Goal: Transaction & Acquisition: Obtain resource

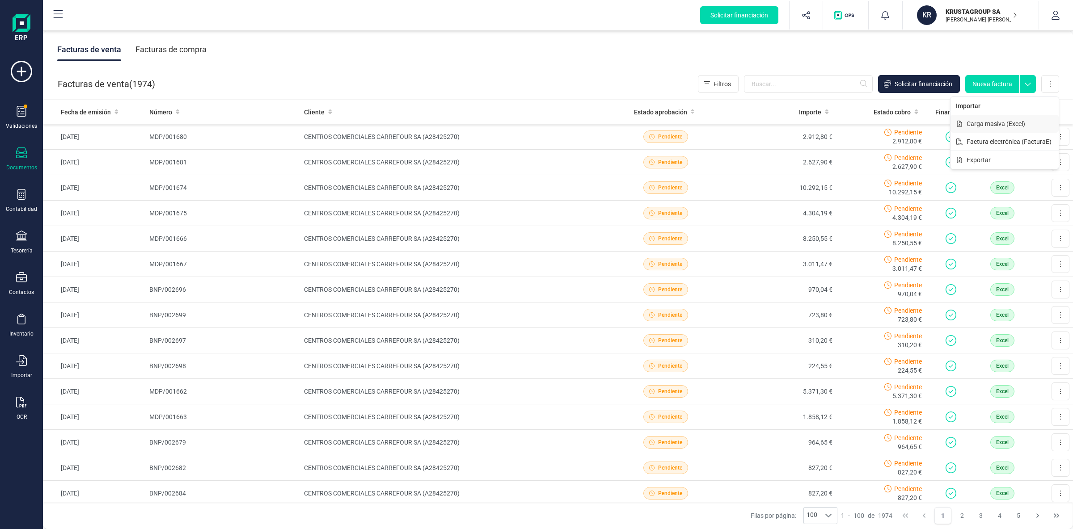
click at [1008, 124] on span "Carga masiva (Excel)" at bounding box center [995, 123] width 59 height 9
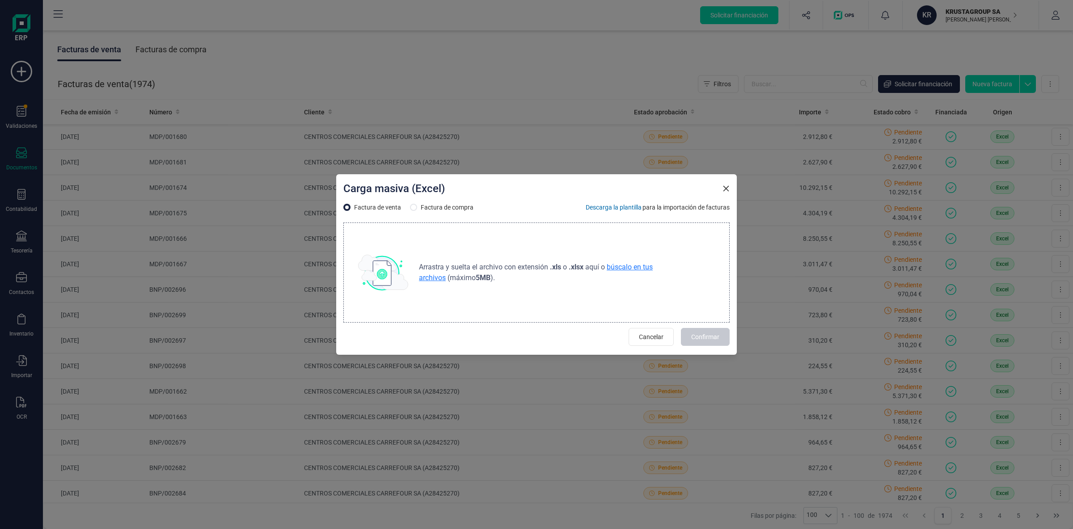
click at [619, 269] on span "búscalo en tus archivos" at bounding box center [536, 272] width 234 height 19
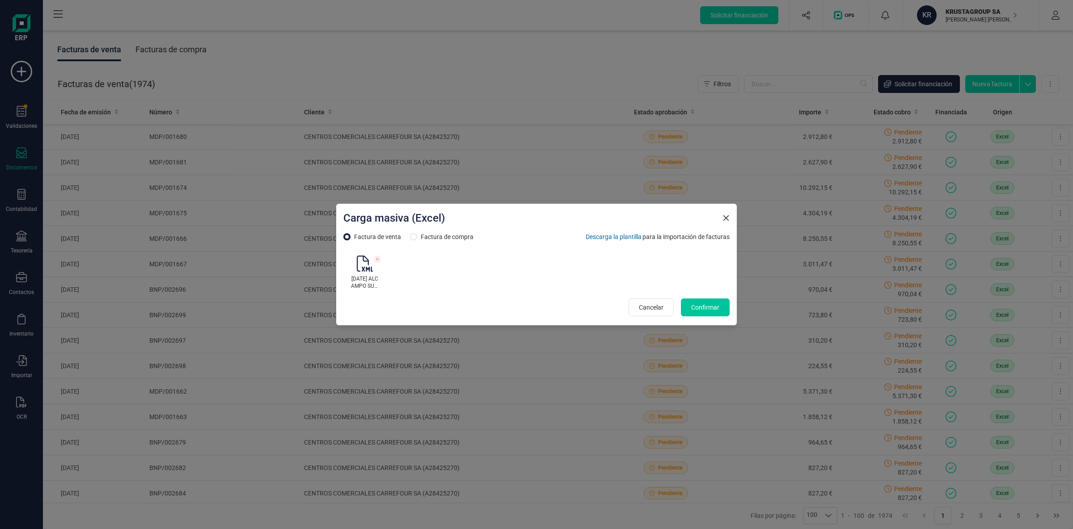
click at [710, 310] on span "Confirmar" at bounding box center [705, 307] width 28 height 9
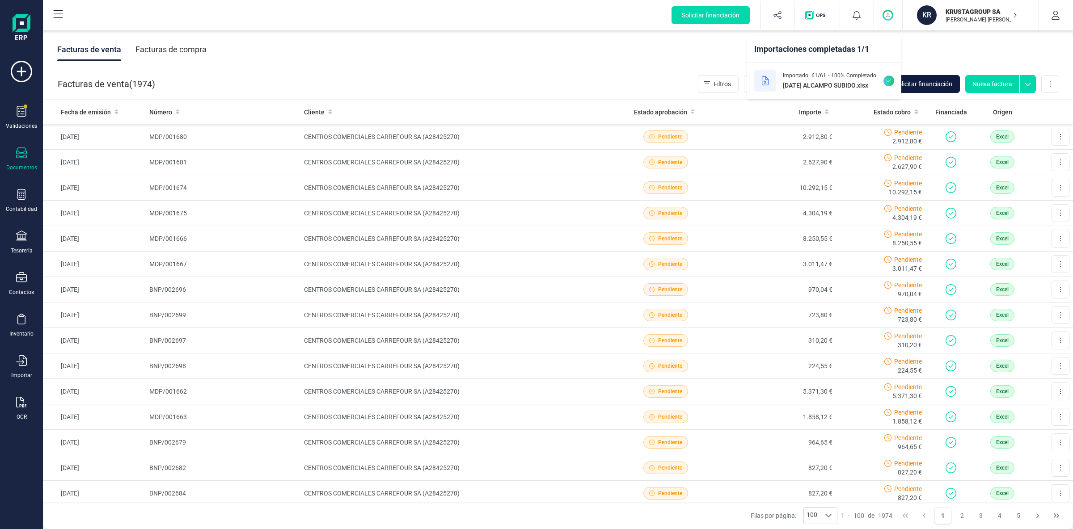
click at [938, 82] on span "Solicitar financiación" at bounding box center [923, 84] width 58 height 9
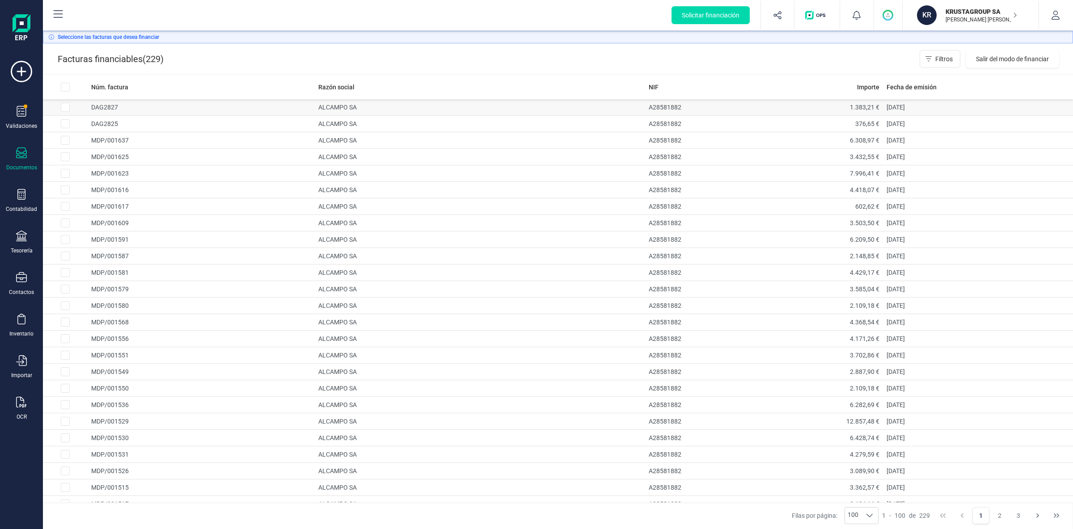
click at [67, 111] on input "Row Selected 8e1d68de-72a1-4382-89c6-1b1abd4fef7a" at bounding box center [65, 107] width 9 height 9
checkbox input "true"
click at [69, 126] on input "Row Selected 2f197969-74e1-43ab-a931-b9c3d640174e" at bounding box center [65, 123] width 9 height 9
checkbox input "true"
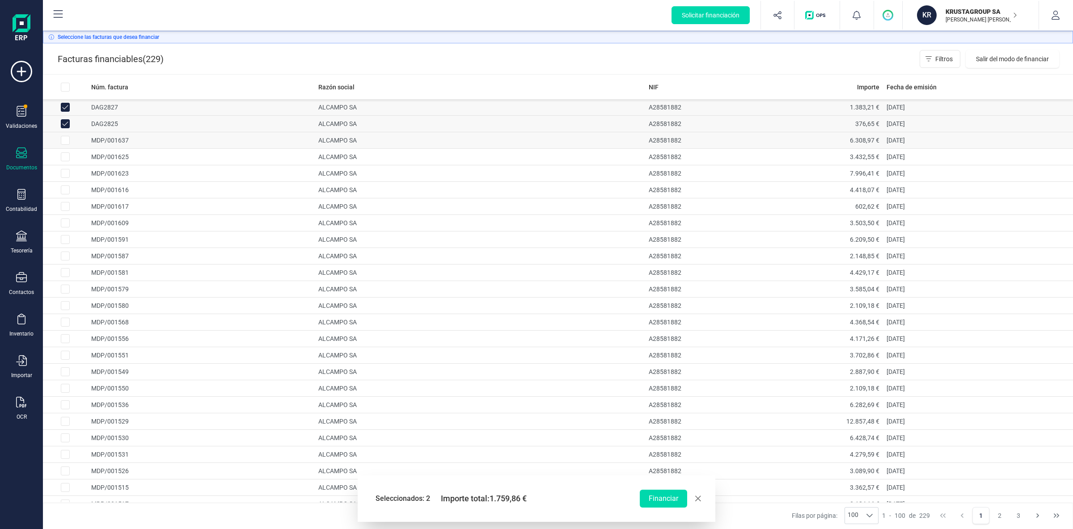
click at [67, 143] on input "Row Selected e0024509-d5e2-4d64-ad81-44ef6a7901dc" at bounding box center [65, 140] width 9 height 9
checkbox input "true"
click at [67, 160] on input "Row Selected 7dc28c8d-7bec-497d-82fa-34a34afb9b6b" at bounding box center [65, 156] width 9 height 9
checkbox input "true"
click at [67, 174] on input "Row Selected f62f3c40-3e8c-477d-ad4e-76928490d6ab" at bounding box center [65, 173] width 9 height 9
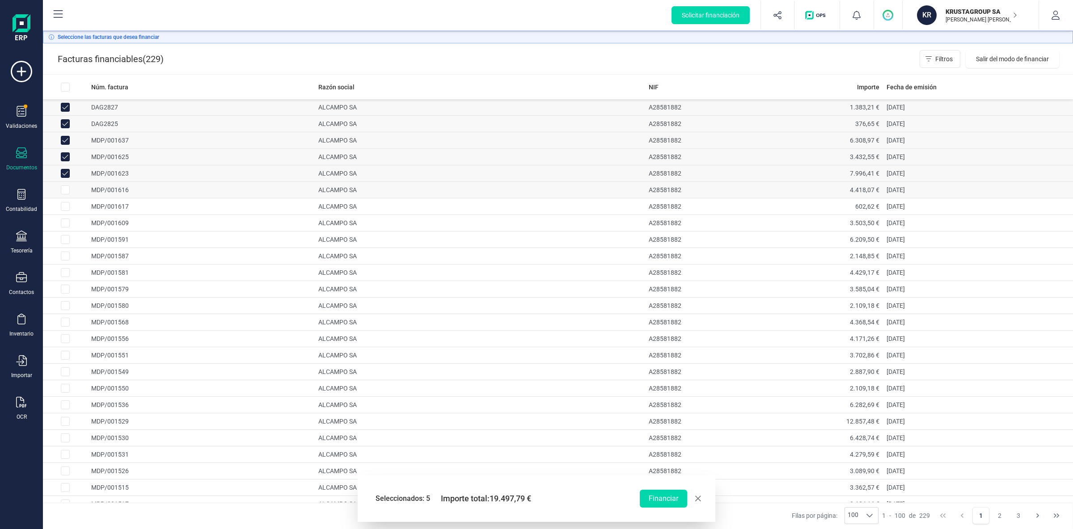
click at [61, 169] on input "Row Unselected f62f3c40-3e8c-477d-ad4e-76928490d6ab" at bounding box center [65, 173] width 9 height 9
checkbox input "false"
click at [67, 190] on input "Row Selected df4d66bb-49e1-4a98-9703-2099ed033d6e" at bounding box center [65, 190] width 9 height 9
checkbox input "true"
click at [67, 175] on input "Row Selected f62f3c40-3e8c-477d-ad4e-76928490d6ab" at bounding box center [65, 173] width 9 height 9
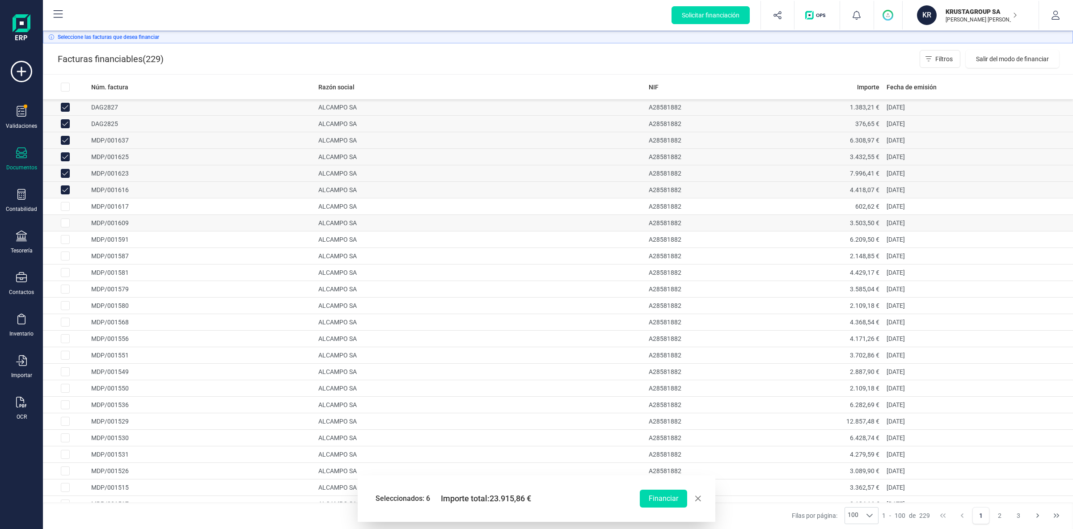
click at [61, 169] on input "Row Unselected f62f3c40-3e8c-477d-ad4e-76928490d6ab" at bounding box center [65, 173] width 9 height 9
click at [61, 169] on input "Row Selected f62f3c40-3e8c-477d-ad4e-76928490d6ab" at bounding box center [65, 173] width 9 height 9
checkbox input "true"
click at [62, 207] on input "Row Selected 3bb167ff-4833-4793-a069-5dfdd2305c6e" at bounding box center [65, 206] width 9 height 9
checkbox input "true"
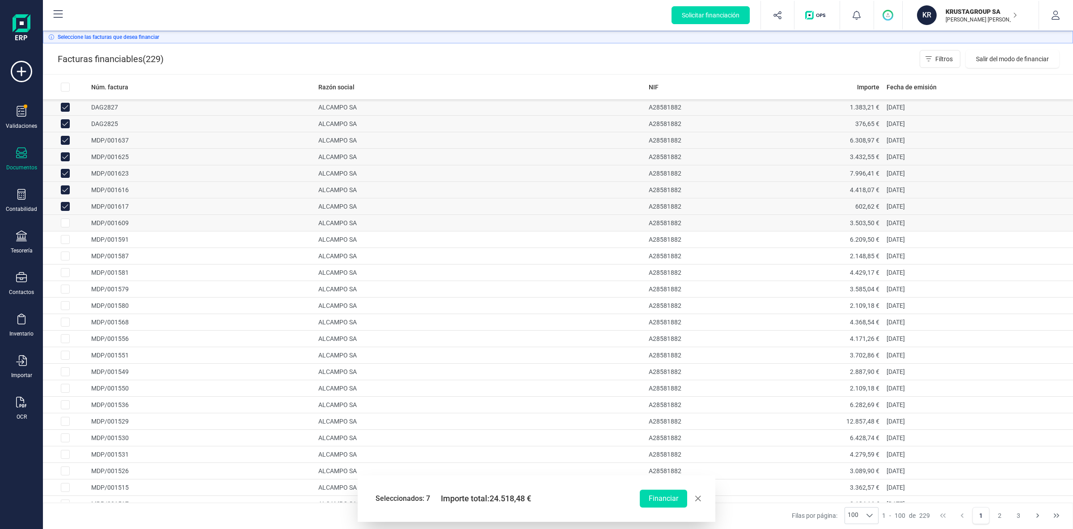
click at [63, 226] on input "Row Selected ffffdcbf-f055-4e35-8e0c-7453b9e3e373" at bounding box center [65, 223] width 9 height 9
checkbox input "true"
click at [67, 242] on input "Row Selected a7167250-a851-4953-b95d-4ce65573d8f6" at bounding box center [65, 239] width 9 height 9
checkbox input "true"
click at [65, 261] on input "Row Selected ba0837ec-417e-48a5-bd62-1b7bfd2ce4fa" at bounding box center [65, 256] width 9 height 9
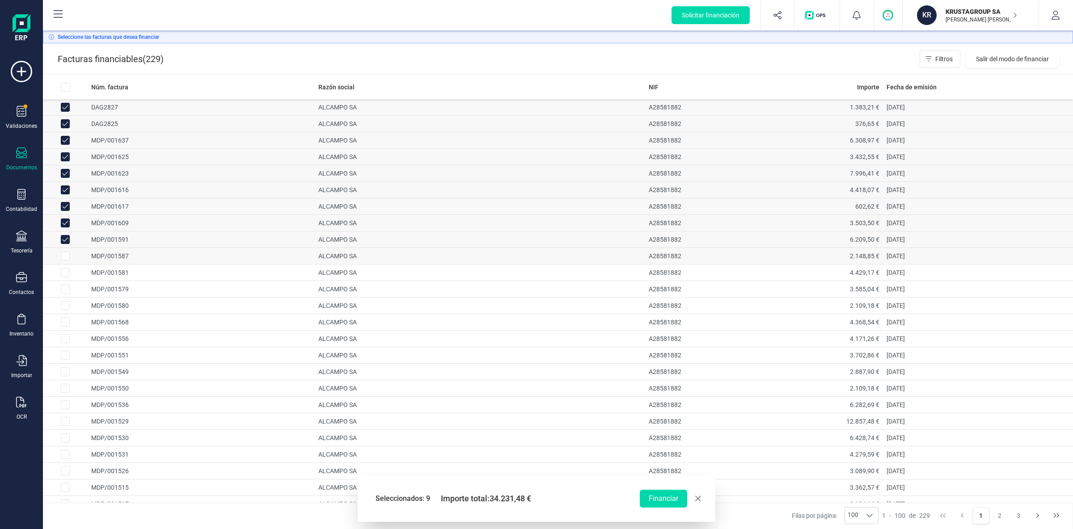
checkbox input "true"
drag, startPoint x: 65, startPoint y: 273, endPoint x: 68, endPoint y: 286, distance: 13.3
click at [65, 274] on input "Row Selected 7d7ff743-073e-4fdb-be07-fe8e8e077050" at bounding box center [65, 272] width 9 height 9
checkbox input "true"
click at [69, 290] on input "Row Selected 6513eb52-9c1b-4583-b9ca-fe80122914c2" at bounding box center [65, 289] width 9 height 9
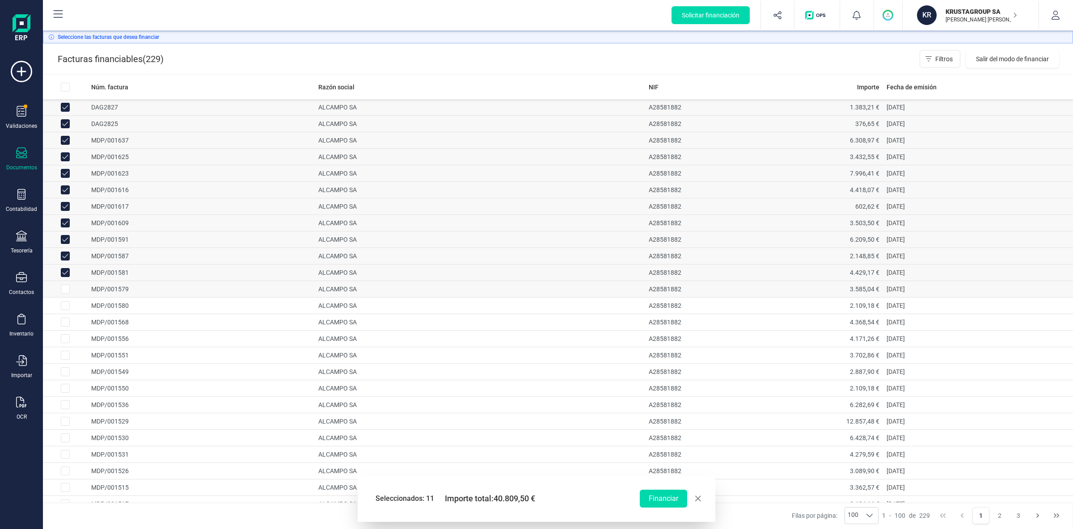
checkbox input "true"
click at [69, 309] on input "Row Selected cd79a565-5721-4a73-8f43-bbeee6278c39" at bounding box center [65, 305] width 9 height 9
checkbox input "true"
drag, startPoint x: 69, startPoint y: 325, endPoint x: 67, endPoint y: 340, distance: 14.4
click at [69, 327] on input "Row Selected 59278661-9fa8-4a69-af19-a84e1e935c0a" at bounding box center [65, 322] width 9 height 9
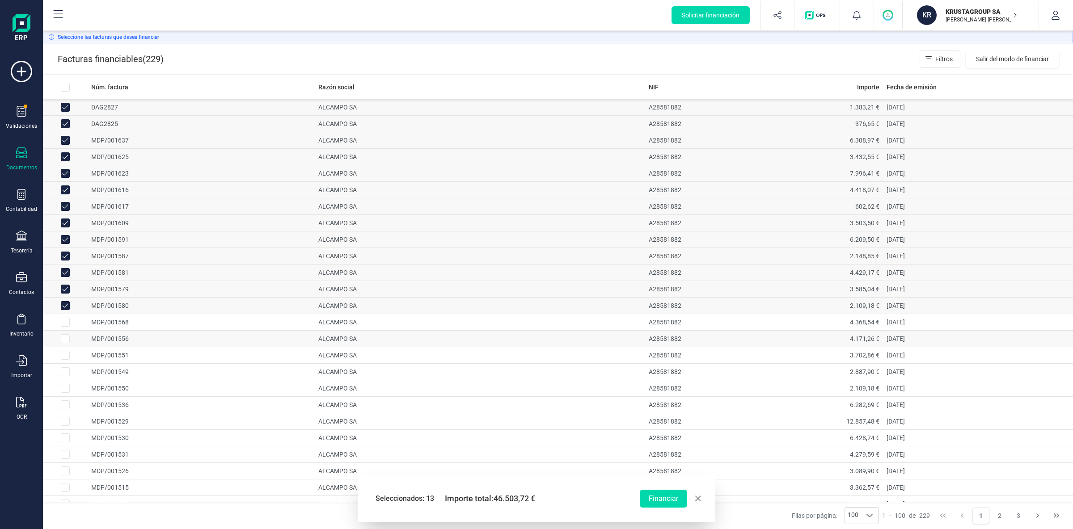
checkbox input "true"
click at [66, 346] on td at bounding box center [65, 339] width 45 height 17
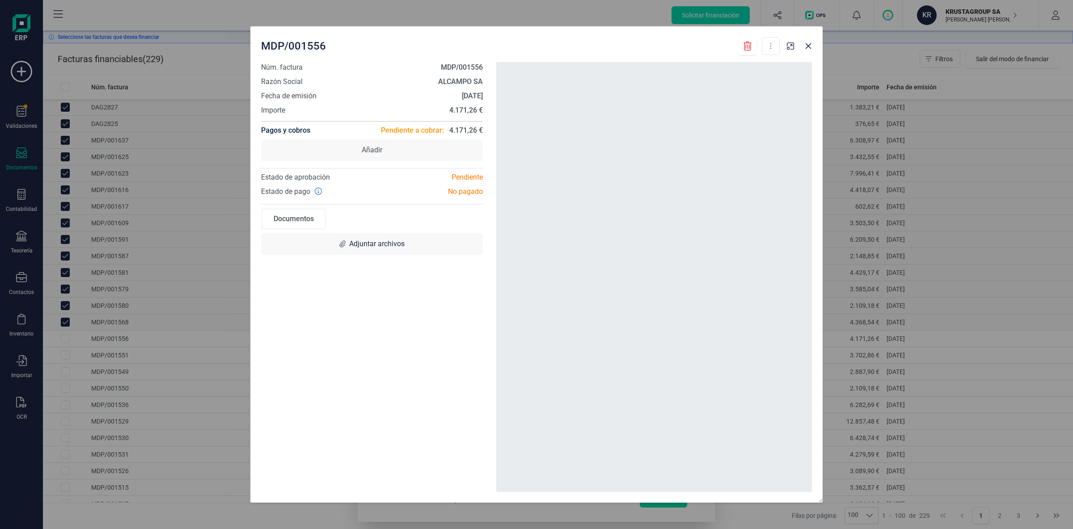
click at [67, 359] on div "MDP/001556 Descargar documento Crear factura rectificativa Marcar como cobrada …" at bounding box center [536, 264] width 1073 height 529
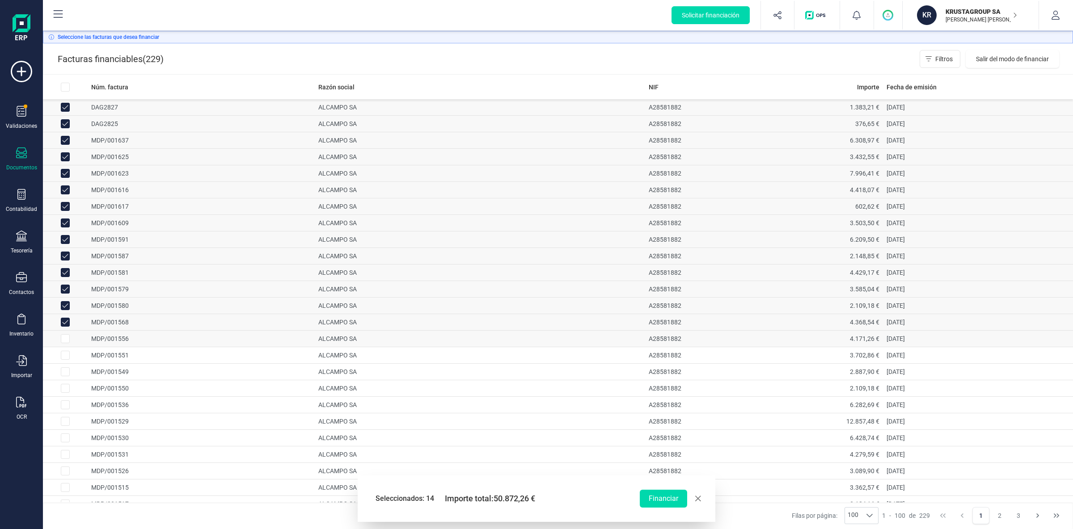
drag, startPoint x: 68, startPoint y: 342, endPoint x: 82, endPoint y: 371, distance: 32.2
click at [68, 342] on input "Row Selected fcd3b662-b579-47ce-86b7-edc8d8230e0f" at bounding box center [65, 338] width 9 height 9
checkbox input "true"
click at [65, 358] on input "Row Selected a85bdadc-be44-4893-8920-a2cad656557f" at bounding box center [65, 355] width 9 height 9
checkbox input "true"
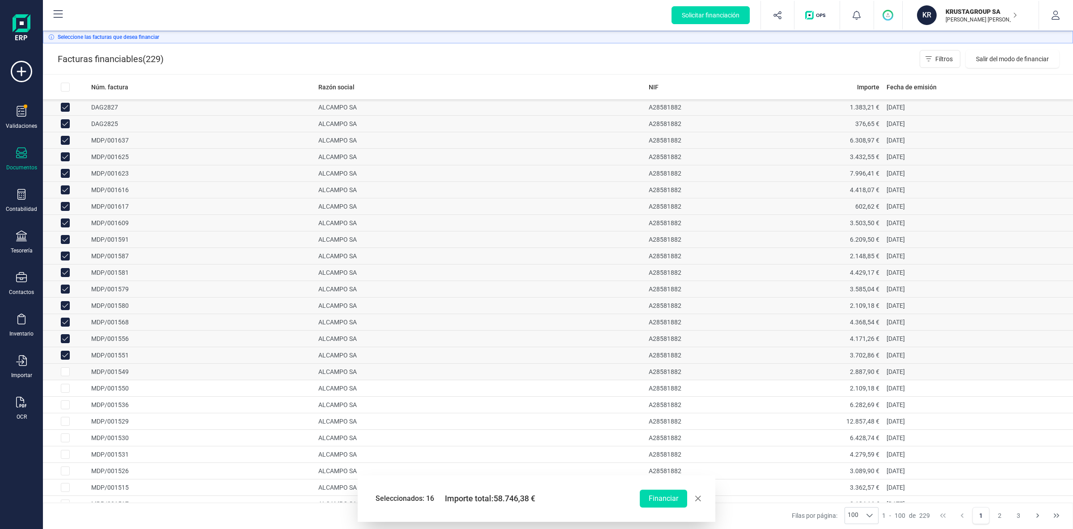
click at [67, 374] on input "Row Selected 8aa54501-f46a-4f91-a7af-7ddf7dcda4b6" at bounding box center [65, 371] width 9 height 9
checkbox input "true"
click at [67, 392] on input "Row Selected 71c0181e-5491-4516-b9dc-62a98e602324" at bounding box center [65, 388] width 9 height 9
checkbox input "true"
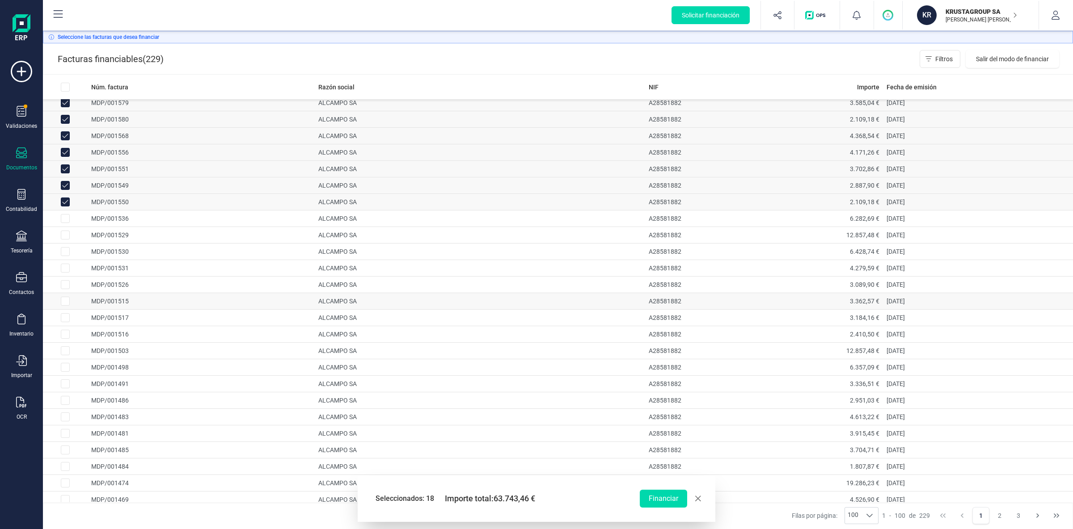
scroll to position [188, 0]
click at [67, 220] on input "Row Selected 8d01a2c3-c9da-44d9-8059-688da78a09fb" at bounding box center [65, 217] width 9 height 9
checkbox input "true"
drag, startPoint x: 67, startPoint y: 236, endPoint x: 68, endPoint y: 246, distance: 10.0
click at [67, 237] on input "Row Selected e6bdbcbe-14c7-4a6e-b855-e9ac11f8ec87" at bounding box center [65, 233] width 9 height 9
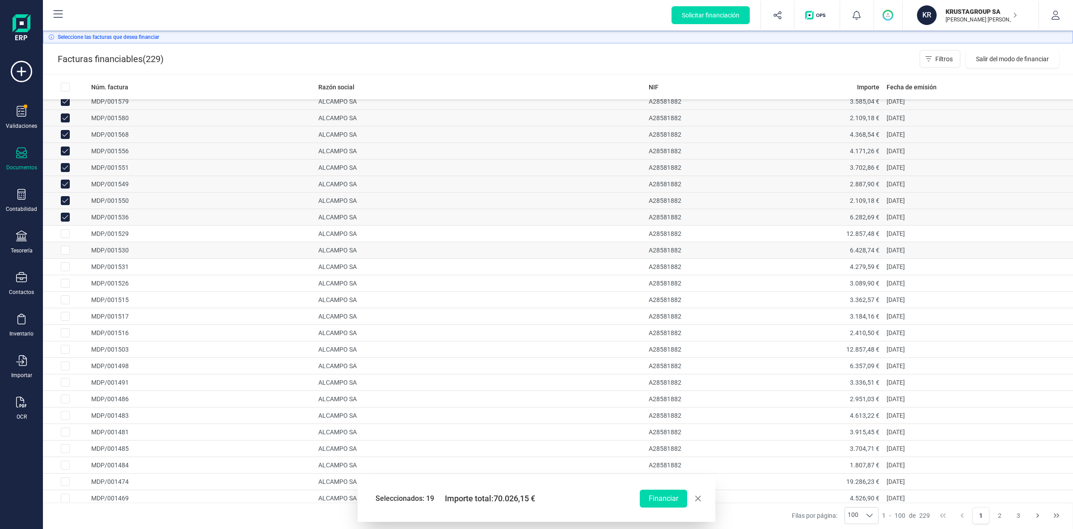
checkbox input "true"
click at [69, 252] on input "Row Selected 07ba1ede-57c7-4c1d-8e1b-dee852a02556" at bounding box center [65, 250] width 9 height 9
checkbox input "true"
click at [69, 271] on input "Row Selected b7a303d6-6fe5-41aa-a3ab-c843aa6829a6" at bounding box center [65, 266] width 9 height 9
checkbox input "true"
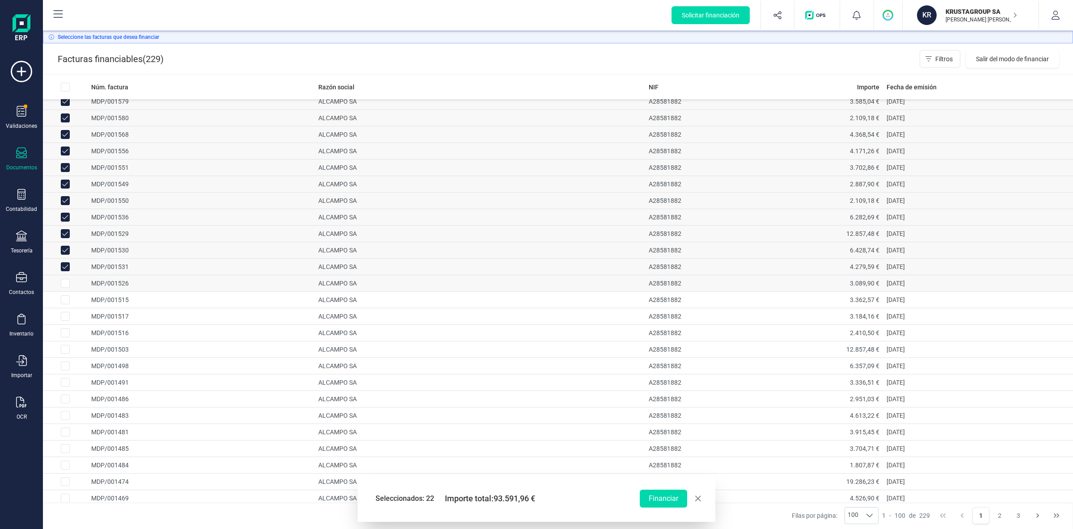
click at [68, 288] on input "Row Selected 25da650d-f947-486f-8ce5-e7f188d0625e" at bounding box center [65, 283] width 9 height 9
checkbox input "true"
click at [67, 304] on input "Row Selected 01de38b4-daf0-429d-87ec-5f140ef04555" at bounding box center [65, 299] width 9 height 9
checkbox input "true"
click at [67, 316] on input "Row Selected a1de1a02-e210-47ba-a47d-c0605a21a9e2" at bounding box center [65, 316] width 9 height 9
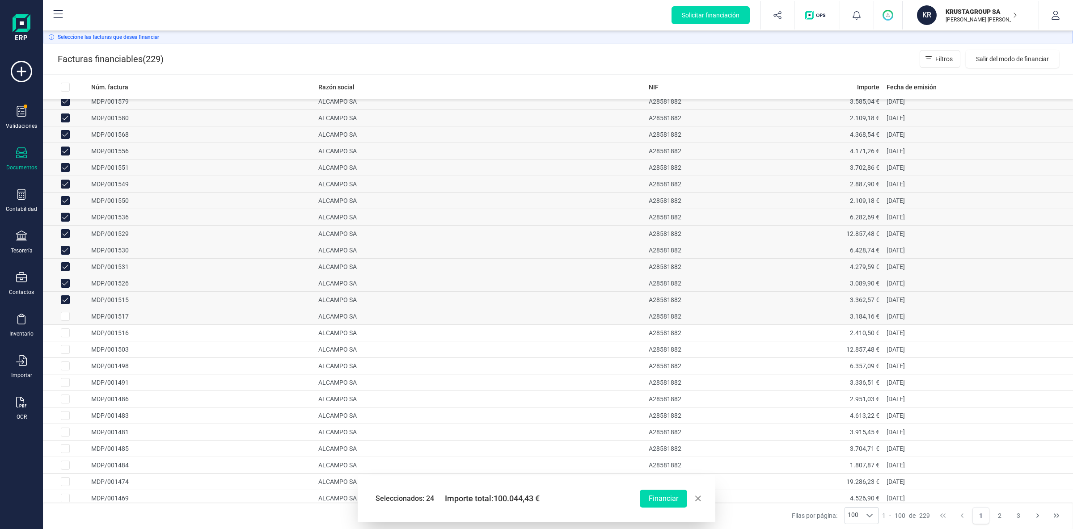
checkbox input "true"
click at [69, 337] on input "Row Selected e2006dbc-f007-4650-90a4-a029c3682047" at bounding box center [65, 333] width 9 height 9
checkbox input "true"
click at [70, 353] on td at bounding box center [65, 350] width 45 height 17
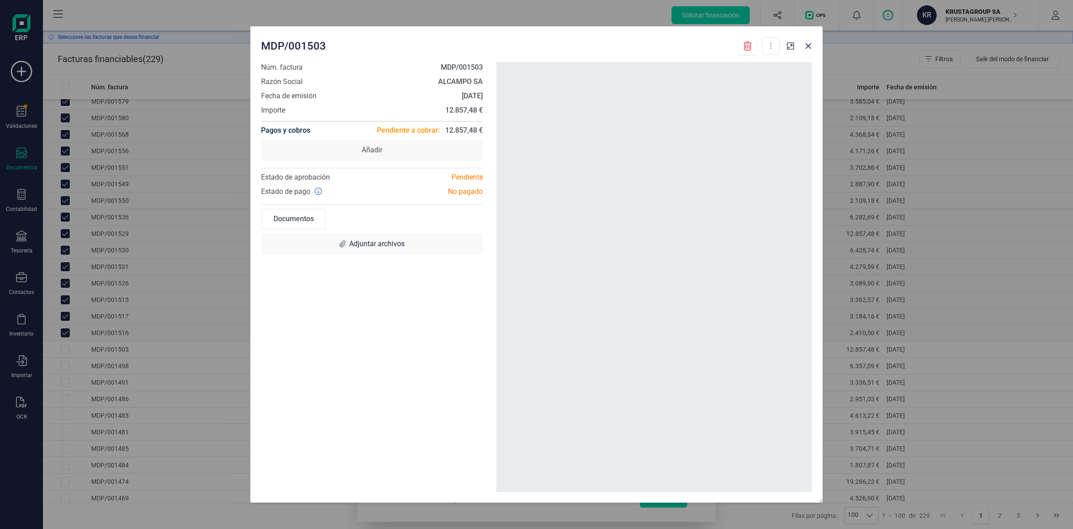
drag, startPoint x: 70, startPoint y: 364, endPoint x: 68, endPoint y: 371, distance: 6.4
click at [68, 371] on div "MDP/001503 Descargar documento Crear factura rectificativa Marcar como cobrada …" at bounding box center [536, 264] width 1073 height 529
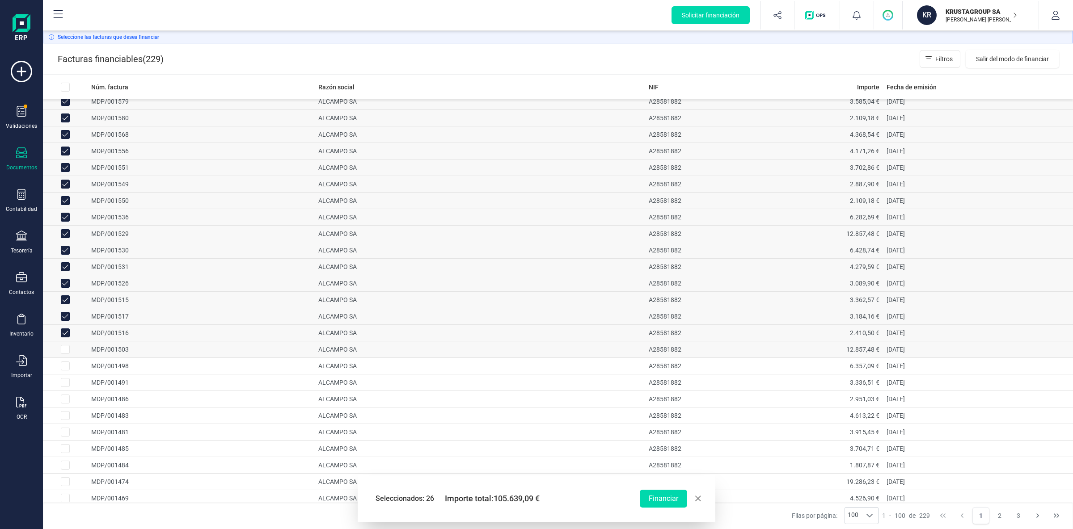
click at [68, 352] on input "Row Selected 765ca136-3420-4457-80b9-6d8677dda737" at bounding box center [65, 349] width 9 height 9
checkbox input "true"
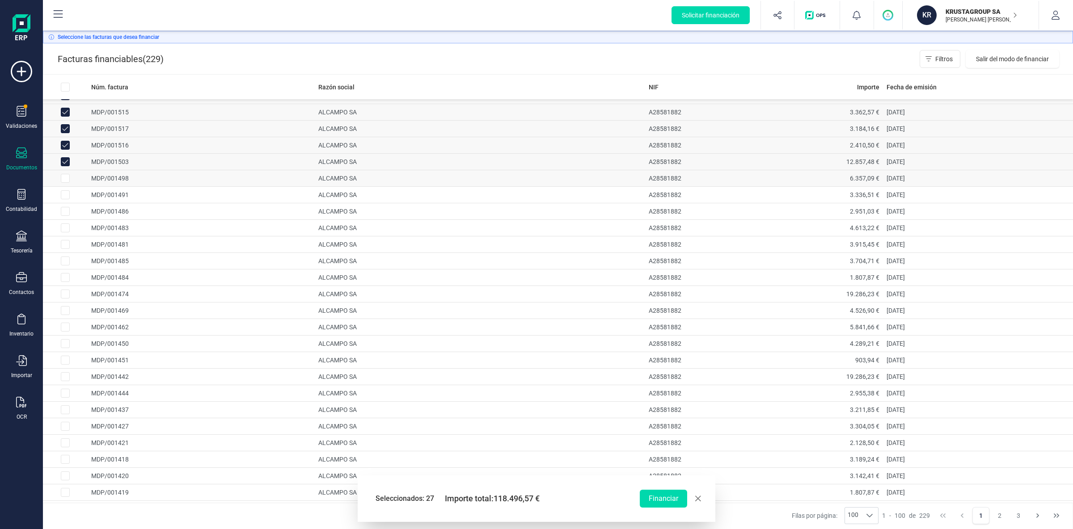
click at [66, 183] on input "Row Selected 9d0de3a6-102b-45e3-9053-dabe33a8dd52" at bounding box center [65, 178] width 9 height 9
checkbox input "true"
click at [66, 199] on input "Row Selected e8730246-ac3a-4132-bafb-06be0a170d4a" at bounding box center [65, 194] width 9 height 9
checkbox input "true"
click at [67, 216] on input "Row Selected 90497cbb-0685-4de5-aa65-c4a9d0a52d58" at bounding box center [65, 211] width 9 height 9
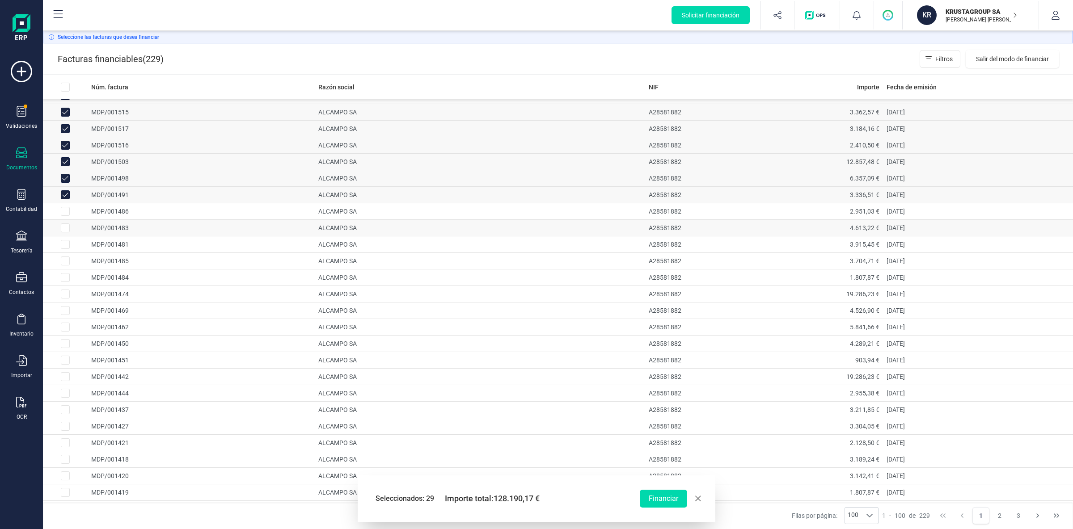
checkbox input "true"
click at [67, 232] on input "Row Selected 938c9153-1bfb-4b86-88aa-b5c87fe40161" at bounding box center [65, 227] width 9 height 9
checkbox input "true"
click at [67, 249] on input "Row Selected 103b0ba2-d9c7-45a1-ad90-5409480f0eed" at bounding box center [65, 244] width 9 height 9
checkbox input "true"
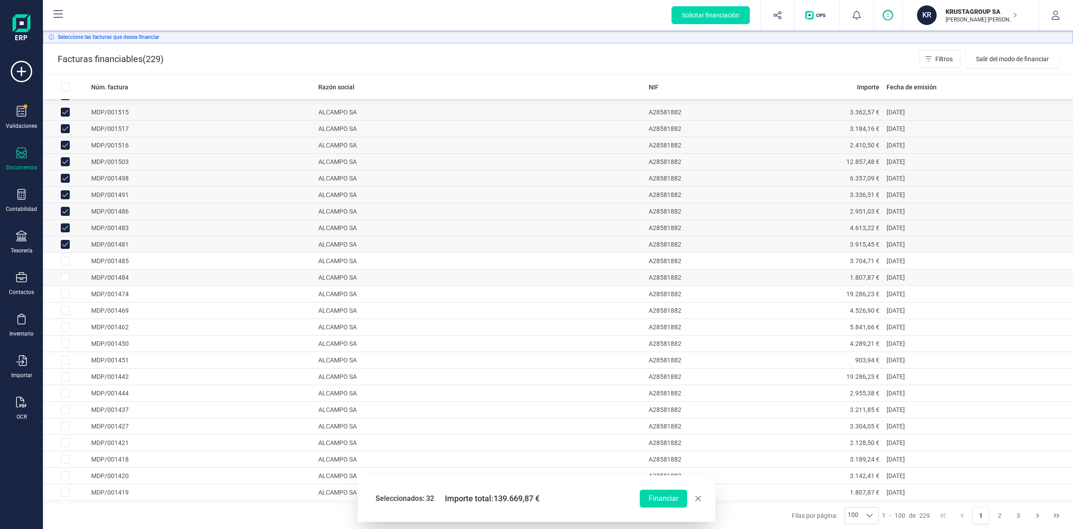
click at [65, 266] on input "Row Selected 9cd4e75f-393e-4e4c-95c0-269996efccfb" at bounding box center [65, 261] width 9 height 9
checkbox input "true"
click at [67, 282] on input "Row Selected ba672f80-c729-47fd-a255-3f2d39aca666" at bounding box center [65, 277] width 9 height 9
checkbox input "true"
click at [67, 299] on input "Row Selected 8f4045a7-1f15-4b70-8a67-e725906ee984" at bounding box center [65, 294] width 9 height 9
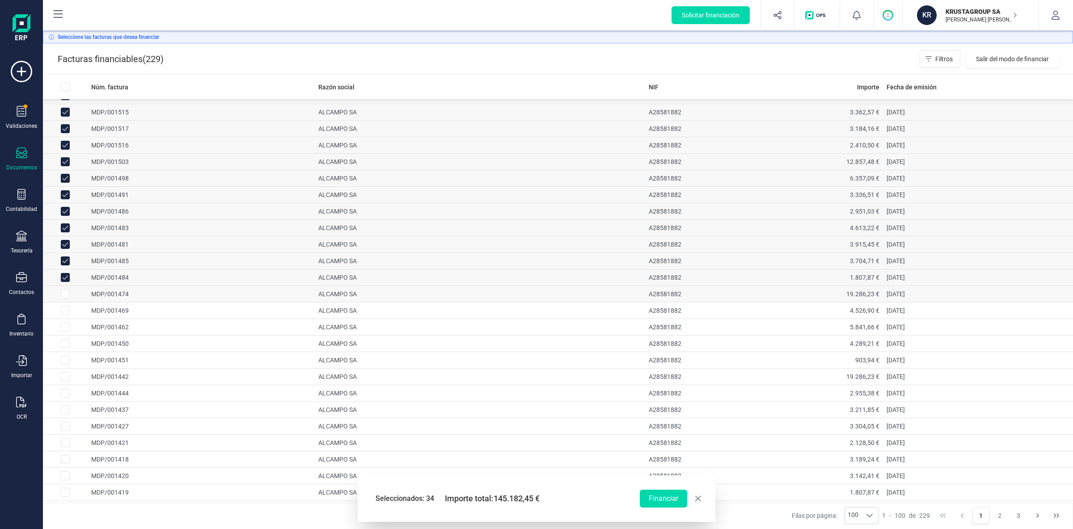
checkbox input "true"
click at [67, 315] on input "Row Selected 3653267e-9238-4d55-8c2b-bc6a4b2196ae" at bounding box center [65, 310] width 9 height 9
checkbox input "true"
click at [63, 332] on input "Row Selected 0ae76a0c-ebcd-4963-8894-ccde23f0b719" at bounding box center [65, 327] width 9 height 9
checkbox input "true"
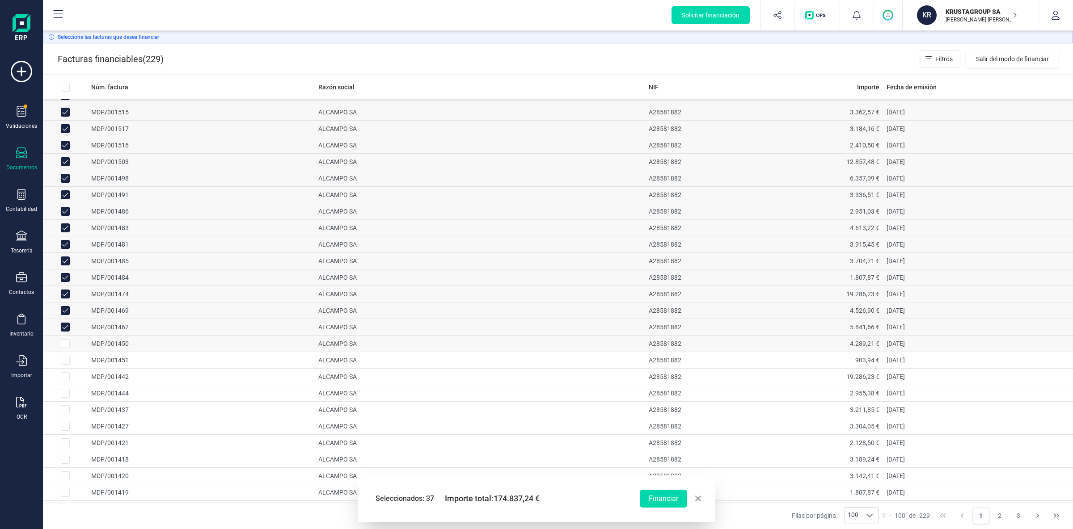
drag, startPoint x: 65, startPoint y: 348, endPoint x: 70, endPoint y: 342, distance: 7.7
click at [65, 348] on input "Row Selected 98468df9-a510-4bbc-8ba6-cac5d578a30b" at bounding box center [65, 343] width 9 height 9
checkbox input "true"
click at [67, 318] on input "Row Selected afc133f6-6118-413d-86c3-e8a1729937da" at bounding box center [65, 313] width 9 height 9
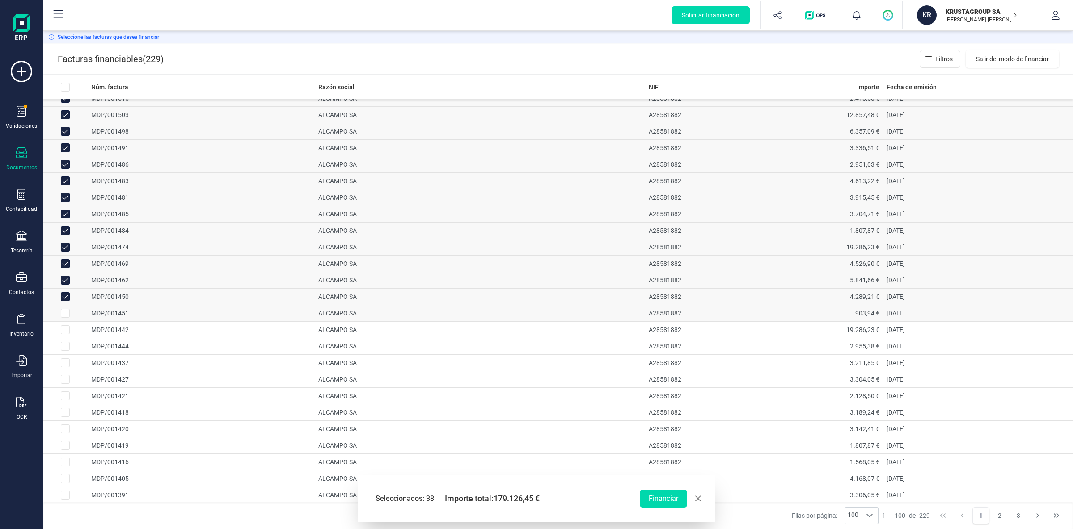
checkbox input "true"
click at [66, 334] on input "Row Selected f59547c5-3ce4-4b4d-9687-c436770f115e" at bounding box center [65, 329] width 9 height 9
checkbox input "true"
drag, startPoint x: 67, startPoint y: 349, endPoint x: 67, endPoint y: 355, distance: 6.3
click at [67, 351] on input "Row Selected 33131297-58f7-4014-b01b-4234476e90f4" at bounding box center [65, 346] width 9 height 9
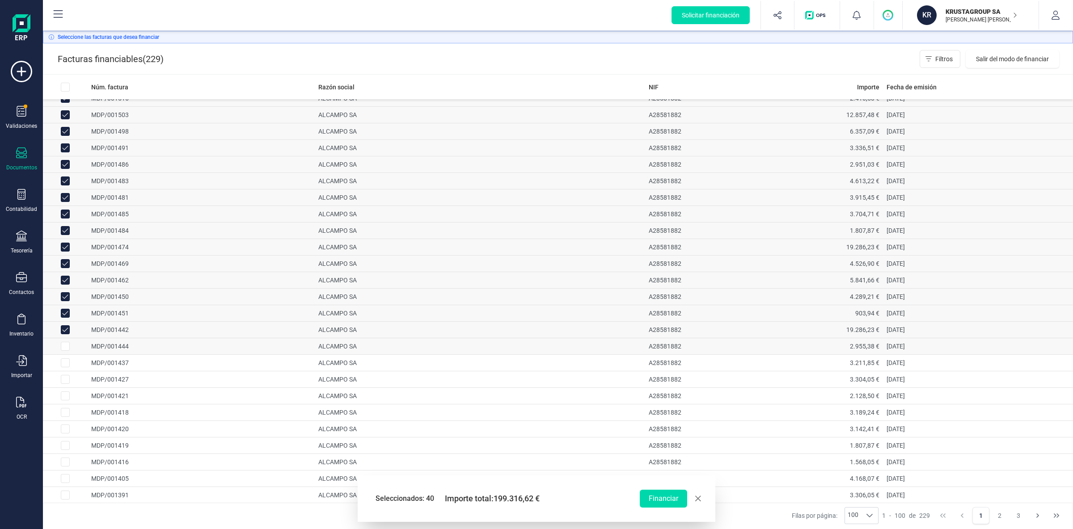
checkbox input "true"
click at [67, 367] on input "Row Selected b68ea828-a22f-45a3-beae-8a6dfe3e2b2c" at bounding box center [65, 362] width 9 height 9
checkbox input "true"
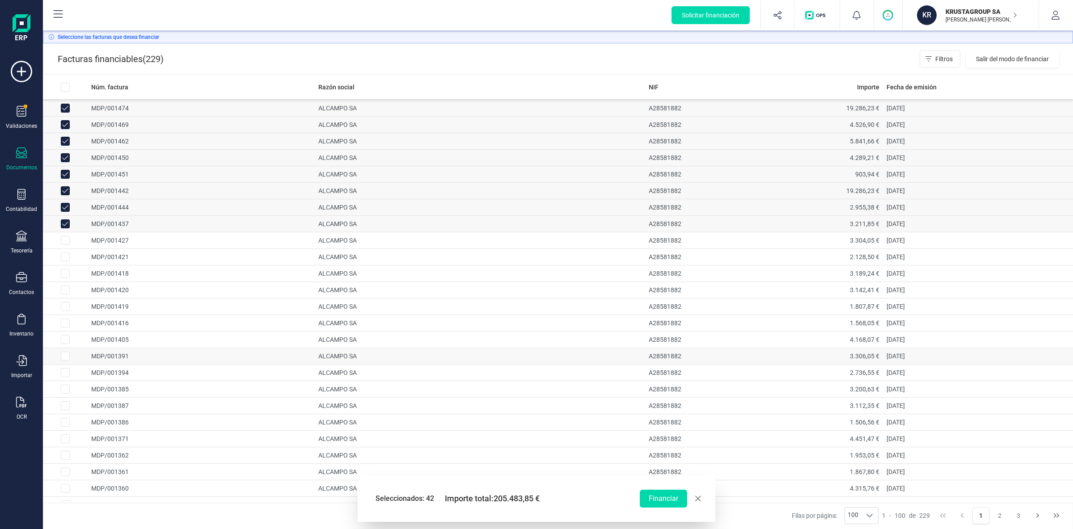
scroll to position [610, 0]
click at [65, 196] on input "Row Selected 5600062f-4503-460e-94b1-de1d60c13210" at bounding box center [65, 191] width 9 height 9
checkbox input "true"
click at [65, 213] on input "Row Selected ec451f74-7b75-4539-ab0c-bf21e3780108" at bounding box center [65, 208] width 9 height 9
checkbox input "true"
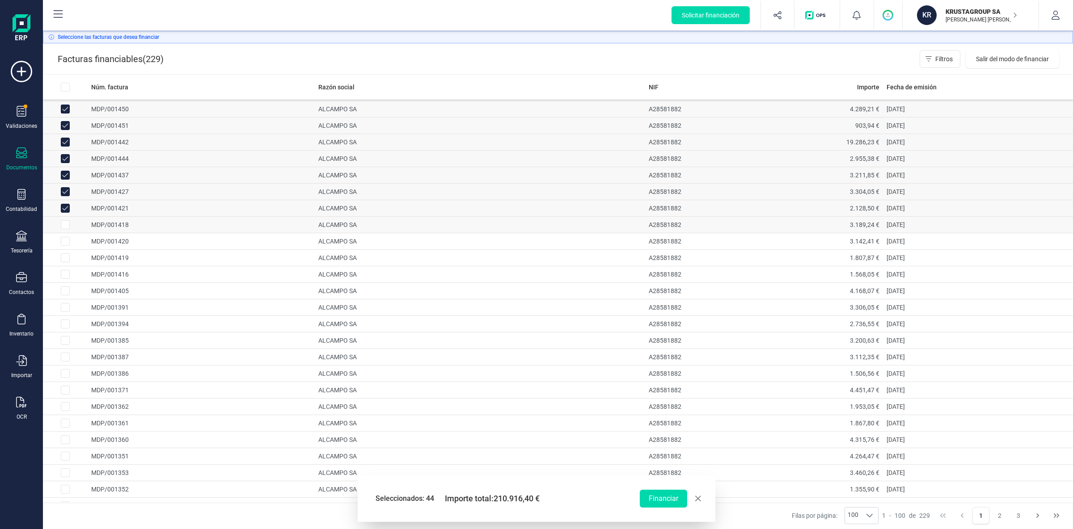
click at [67, 229] on input "Row Selected 1daf29f3-f596-492d-ae00-b7ccad672c2f" at bounding box center [65, 224] width 9 height 9
checkbox input "true"
click at [66, 246] on input "Row Selected 5fa36d39-e13d-40d9-a003-6330659b05d8" at bounding box center [65, 241] width 9 height 9
checkbox input "true"
click at [67, 262] on input "Row Selected c9437e6b-ed2a-49ed-a952-6de1b019202d" at bounding box center [65, 257] width 9 height 9
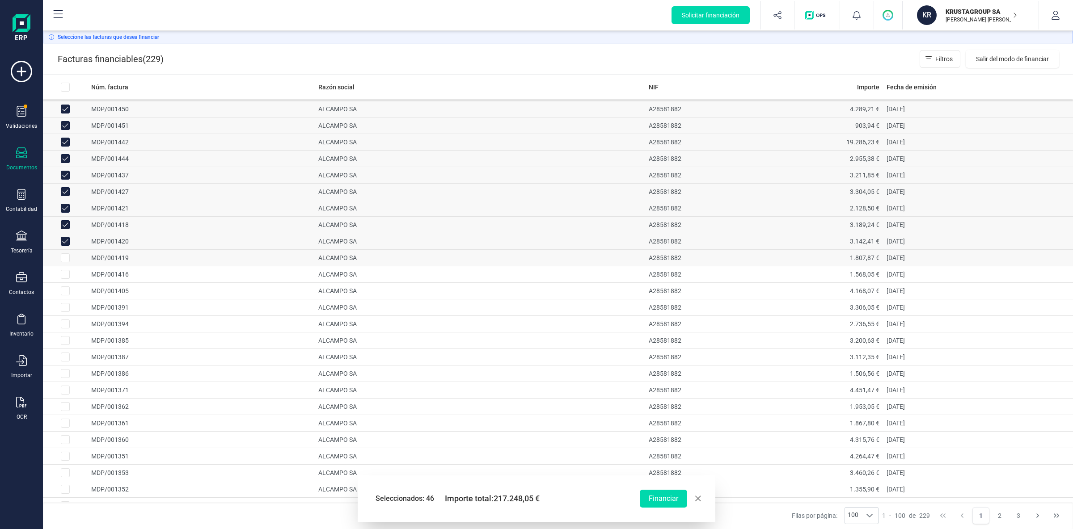
checkbox input "true"
click at [66, 279] on input "Row Selected 4c5e625c-e1ce-4f70-95c9-9191b8fa0fa0" at bounding box center [65, 274] width 9 height 9
checkbox input "true"
click at [67, 295] on input "Row Selected 327ad253-9c94-4165-bed1-d3f1901de5a5" at bounding box center [65, 291] width 9 height 9
checkbox input "true"
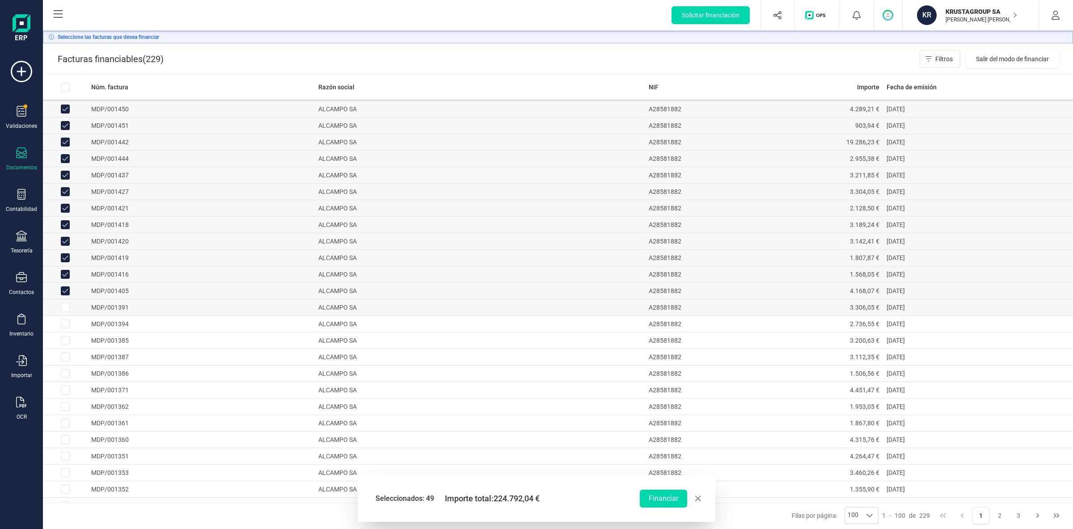
click at [66, 312] on input "Row Selected 5e68b7bd-bd16-49e9-ac29-63421a65964f" at bounding box center [65, 307] width 9 height 9
checkbox input "true"
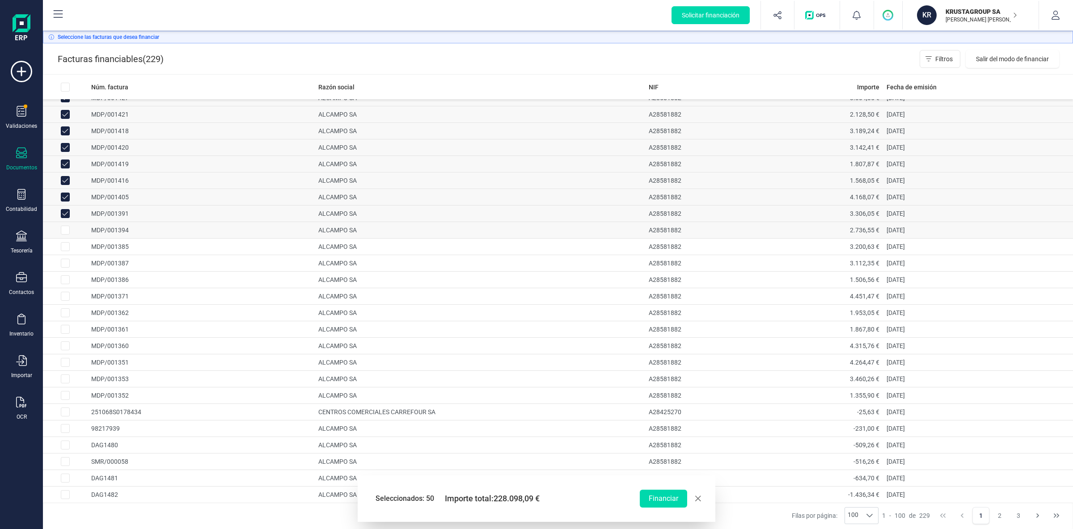
click at [67, 235] on input "Row Selected 719ac34f-5ecf-430a-9f9c-a0bfe83067a6" at bounding box center [65, 230] width 9 height 9
checkbox input "true"
click at [67, 251] on input "Row Selected c6153212-6efe-4b2b-a810-e567af7a4e48" at bounding box center [65, 246] width 9 height 9
checkbox input "true"
click at [67, 268] on input "Row Selected 063ff6b6-6345-4e6a-b9ad-7f474a53c972" at bounding box center [65, 263] width 9 height 9
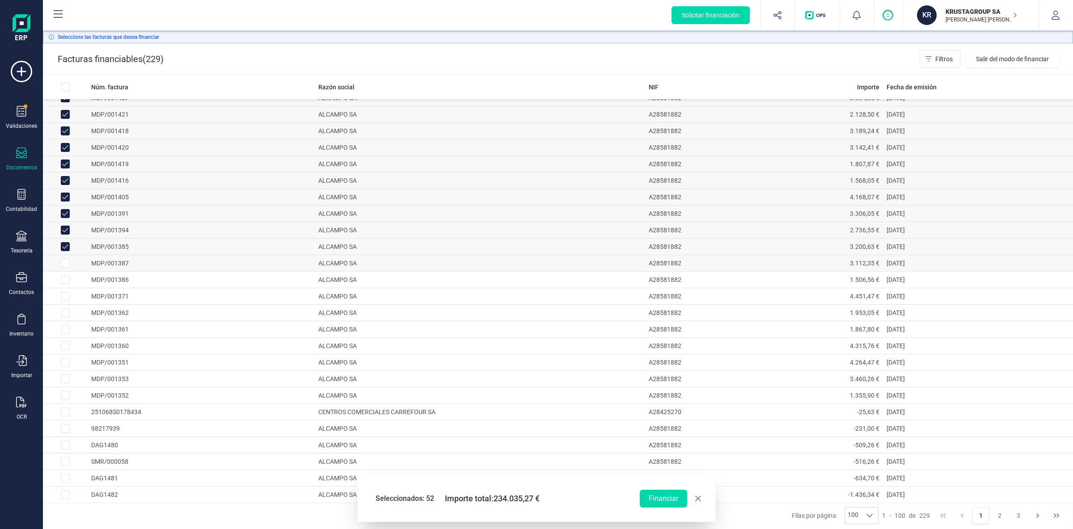
checkbox input "true"
click at [68, 284] on input "Row Selected 0e5b90b2-ec1a-4ca1-8bba-232c0f0a2431" at bounding box center [65, 279] width 9 height 9
checkbox input "true"
click at [65, 301] on input "Row Selected 9aef754f-3f34-450a-89e7-f0cbc5f514b5" at bounding box center [65, 296] width 9 height 9
checkbox input "true"
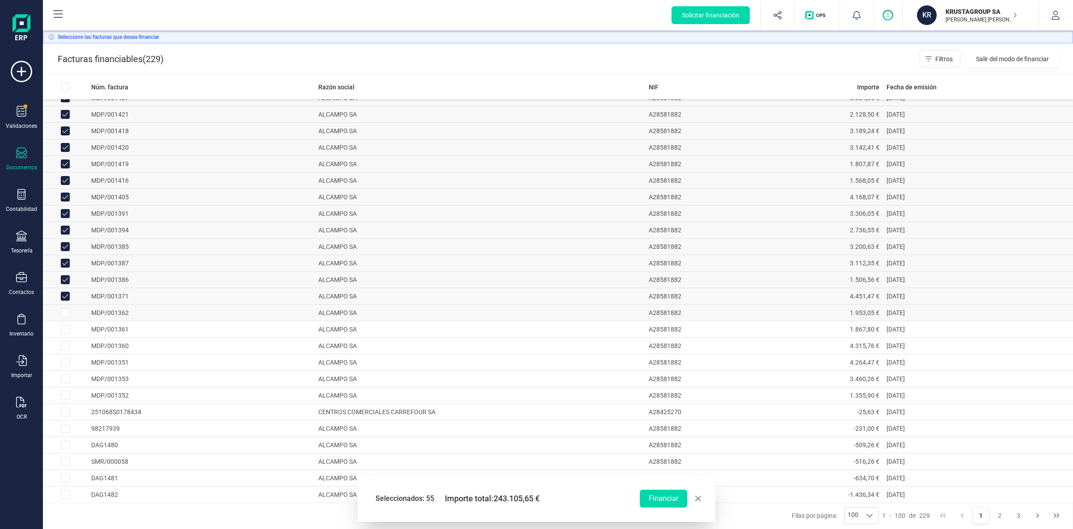
click at [65, 317] on input "Row Selected 74ce1e18-9a66-4819-9cfd-91b42d8e5fd7" at bounding box center [65, 312] width 9 height 9
checkbox input "true"
click at [67, 334] on input "Row Selected 0f73b1eb-eb22-464d-a71a-0bd15914dc65" at bounding box center [65, 329] width 9 height 9
checkbox input "true"
click at [68, 350] on input "Row Selected 883a2dc4-6c18-4d94-adf1-fc8dc8e31e4b" at bounding box center [65, 346] width 9 height 9
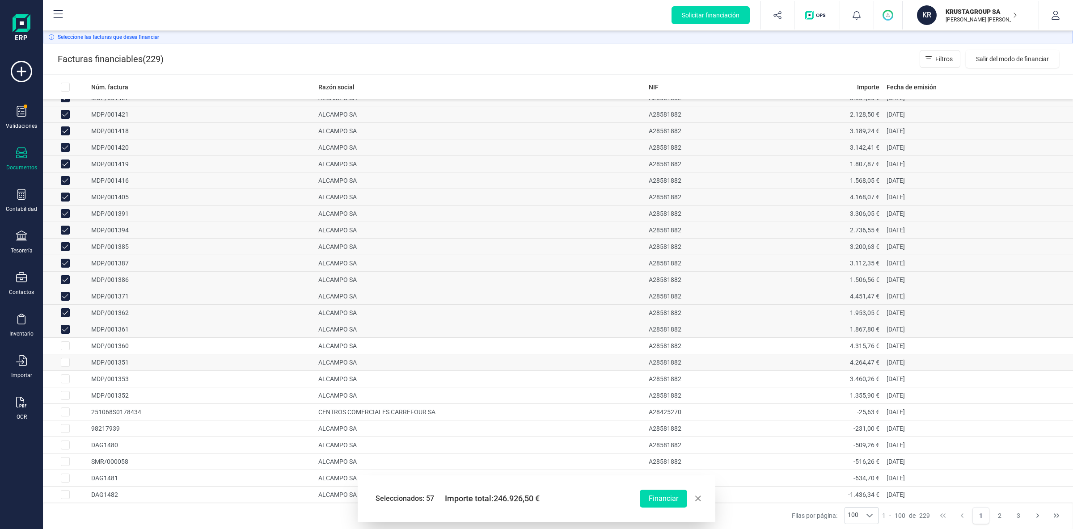
checkbox input "true"
click at [67, 367] on input "Row Selected 82eb9787-7c11-4a93-b358-d2298b59205d" at bounding box center [65, 362] width 9 height 9
checkbox input "true"
click at [67, 384] on input "Row Selected 0cf10409-9a56-4320-bc3e-e0c232e2cf61" at bounding box center [65, 379] width 9 height 9
checkbox input "true"
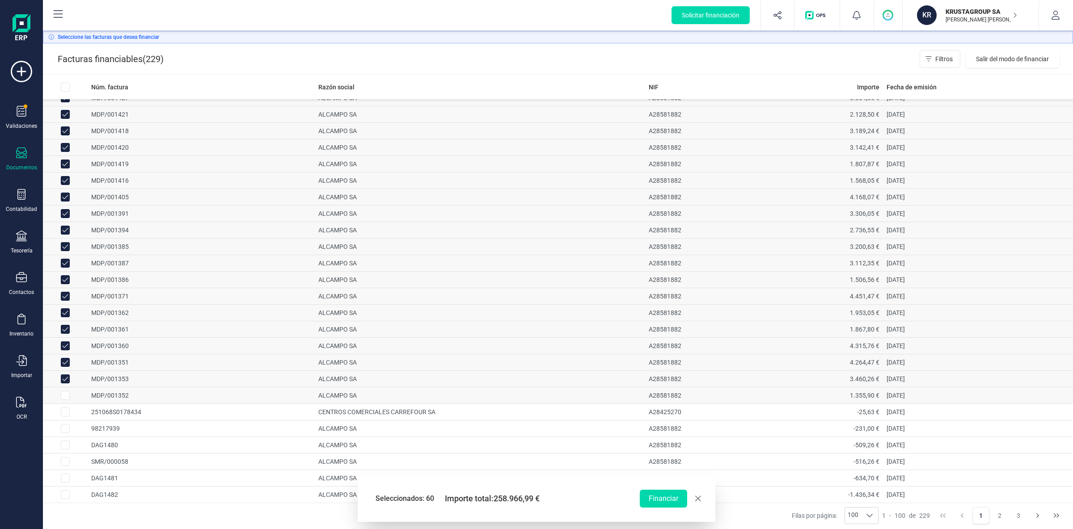
click at [65, 400] on input "Row Selected a5e17dce-6bcf-4f4d-8173-202c962d3969" at bounding box center [65, 395] width 9 height 9
checkbox input "true"
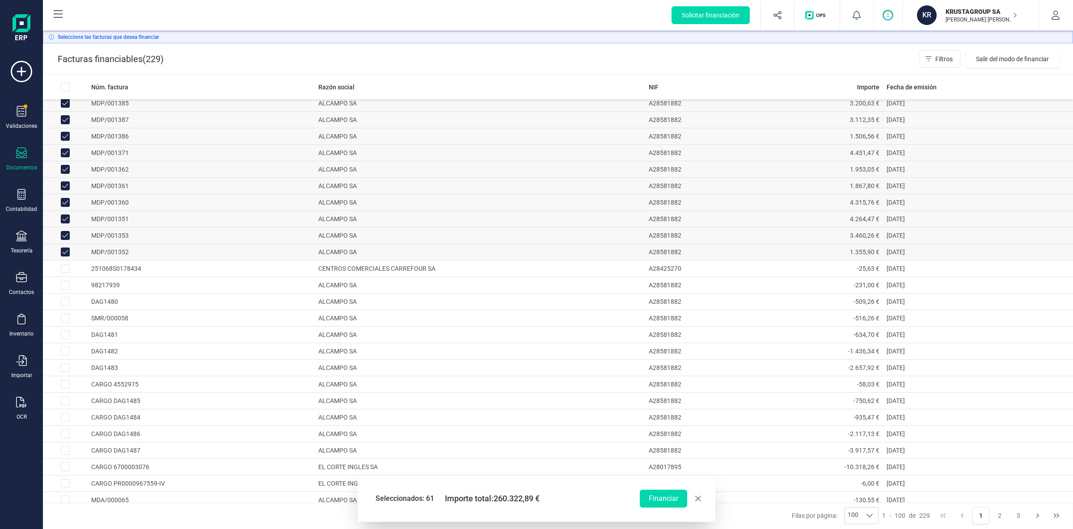
scroll to position [892, 0]
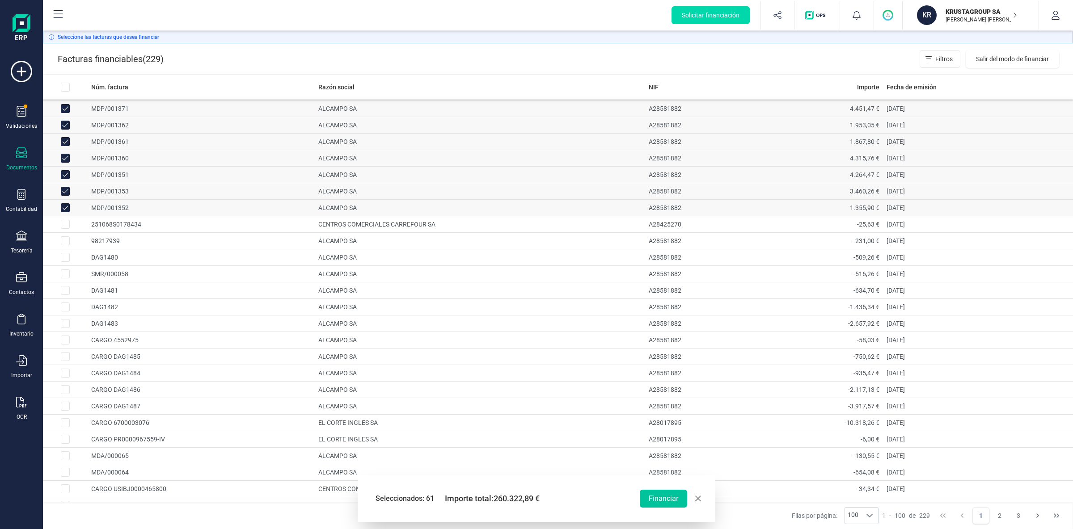
click at [666, 499] on button "Financiar" at bounding box center [663, 499] width 47 height 18
